Goal: Information Seeking & Learning: Find specific fact

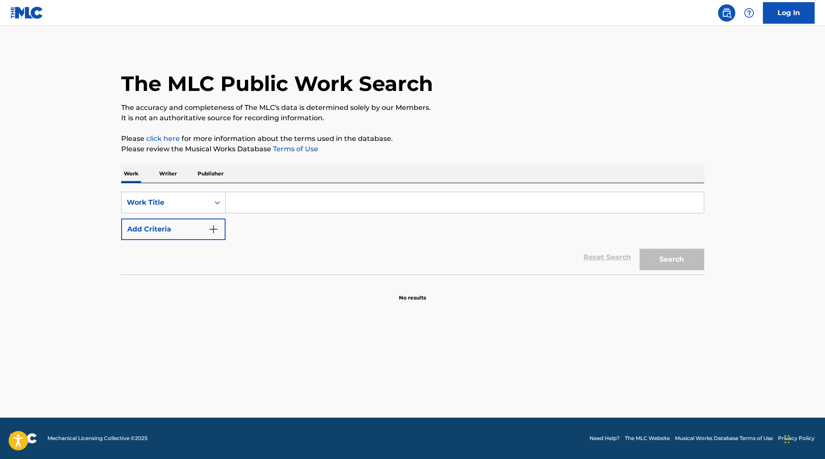
click at [269, 204] on input "Search Form" at bounding box center [465, 202] width 478 height 21
paste input "Derecho Viejo"
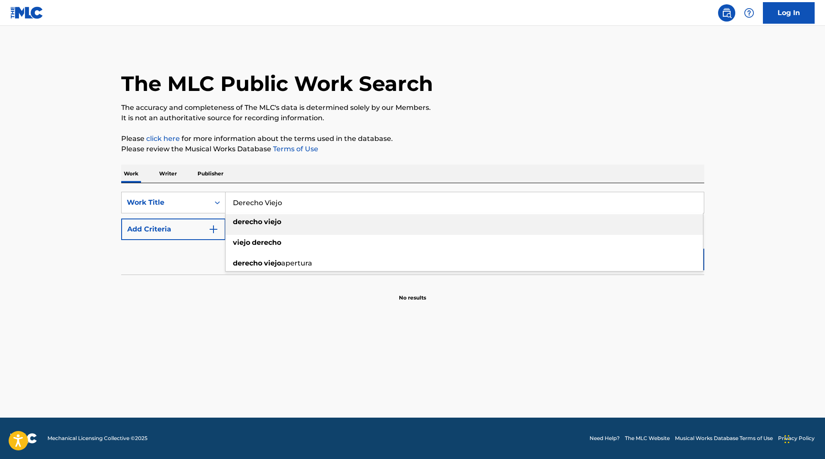
type input "Derecho Viejo"
click at [163, 230] on button "Add Criteria" at bounding box center [173, 230] width 104 height 22
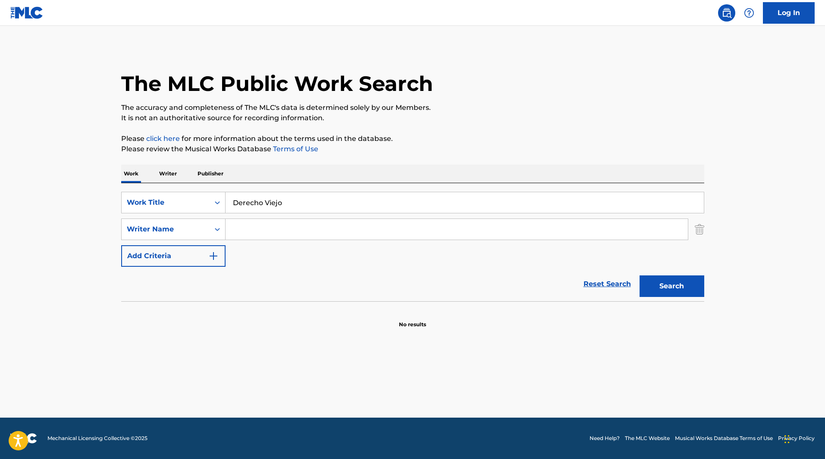
click at [252, 226] on input "Search Form" at bounding box center [457, 229] width 462 height 21
type input "Arolas"
click at [640, 276] on button "Search" at bounding box center [672, 287] width 65 height 22
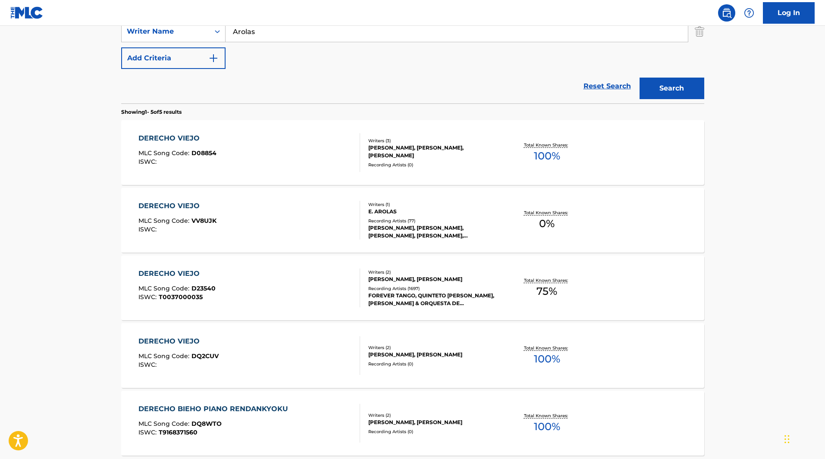
scroll to position [216, 0]
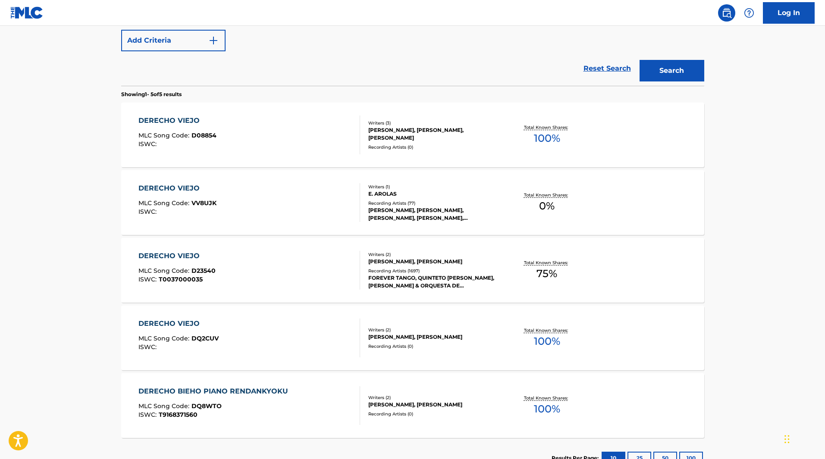
click at [411, 337] on div "[PERSON_NAME], [PERSON_NAME]" at bounding box center [433, 337] width 130 height 8
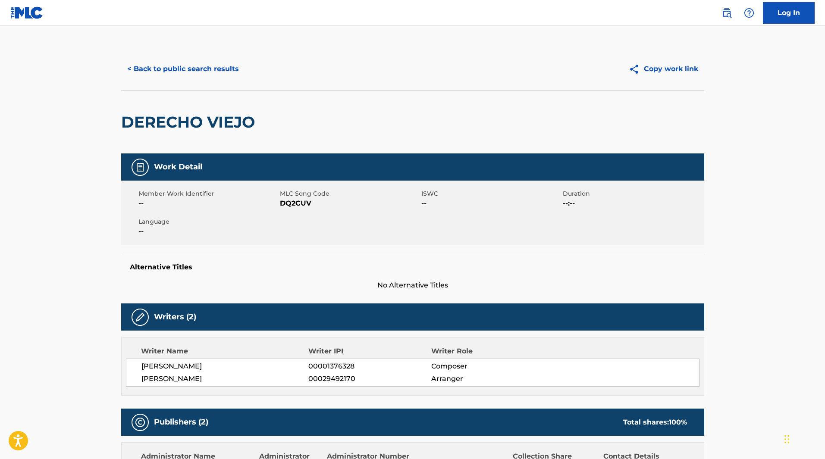
click at [285, 204] on span "DQ2CUV" at bounding box center [349, 203] width 139 height 10
copy span "DQ2CUV"
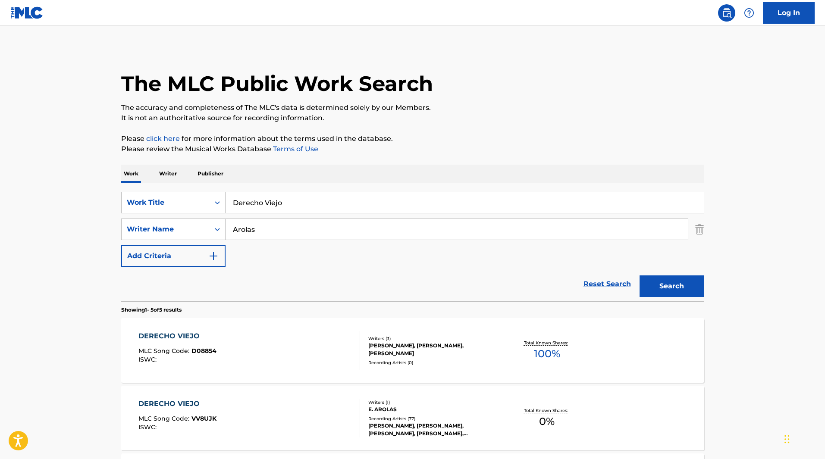
scroll to position [265, 0]
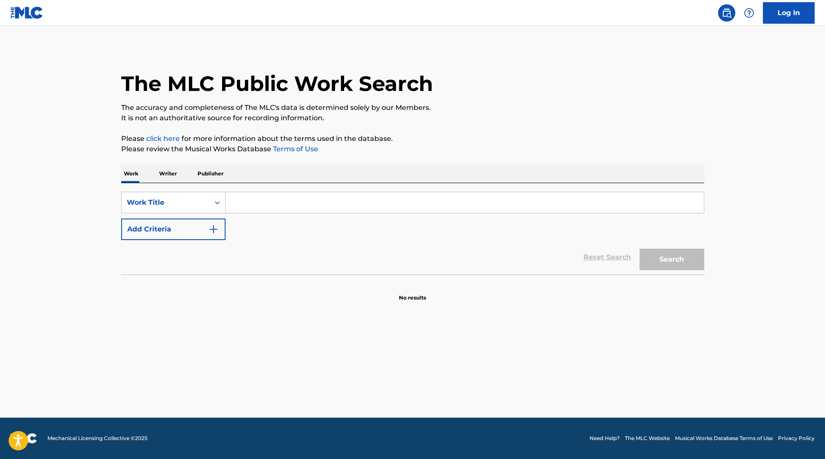
click at [257, 199] on input "Search Form" at bounding box center [465, 202] width 478 height 21
paste input "Cambalache"
type input "Cambalache"
click at [172, 220] on button "Add Criteria" at bounding box center [173, 230] width 104 height 22
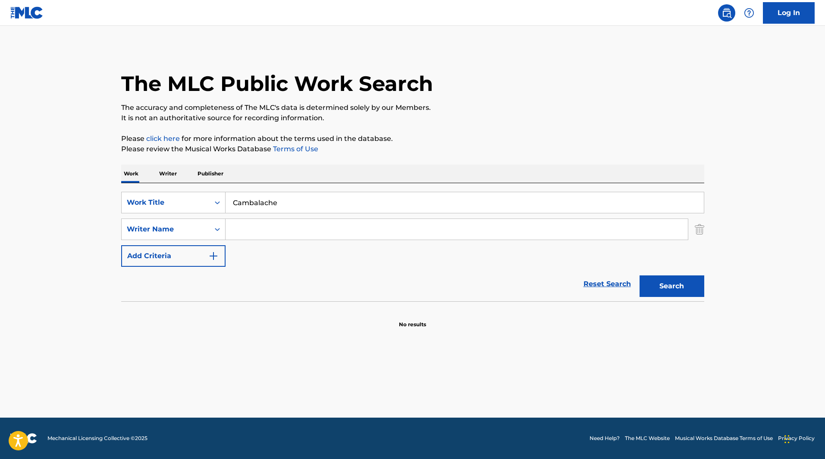
click at [261, 224] on input "Search Form" at bounding box center [457, 229] width 462 height 21
type input "Discepolo"
click at [640, 276] on button "Search" at bounding box center [672, 287] width 65 height 22
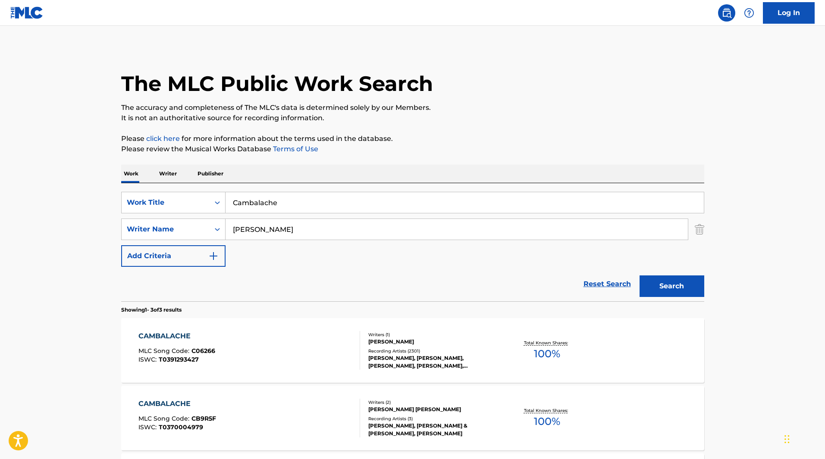
click at [408, 362] on div "RUBEN JUAREZ, JULIO IGLESIAS, CARLOS GARDEL, ROLANDO LASERIE, JULIO IGLESIAS" at bounding box center [433, 363] width 130 height 16
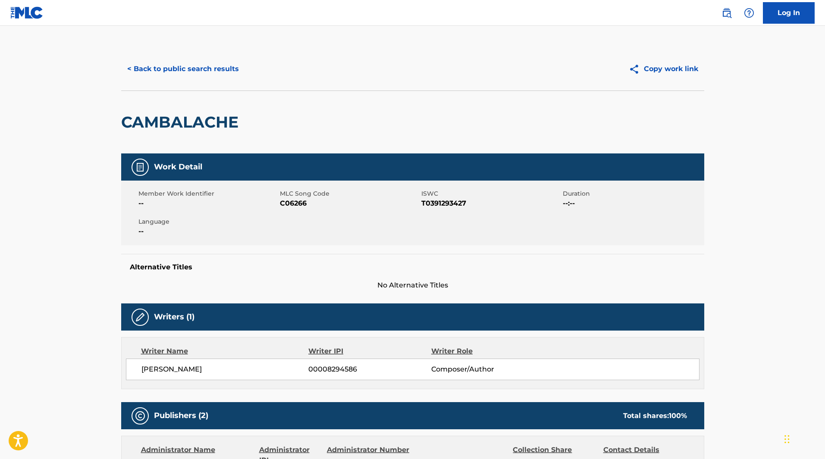
click at [295, 201] on span "C06266" at bounding box center [349, 203] width 139 height 10
copy span "C06266"
